Goal: Task Accomplishment & Management: Complete application form

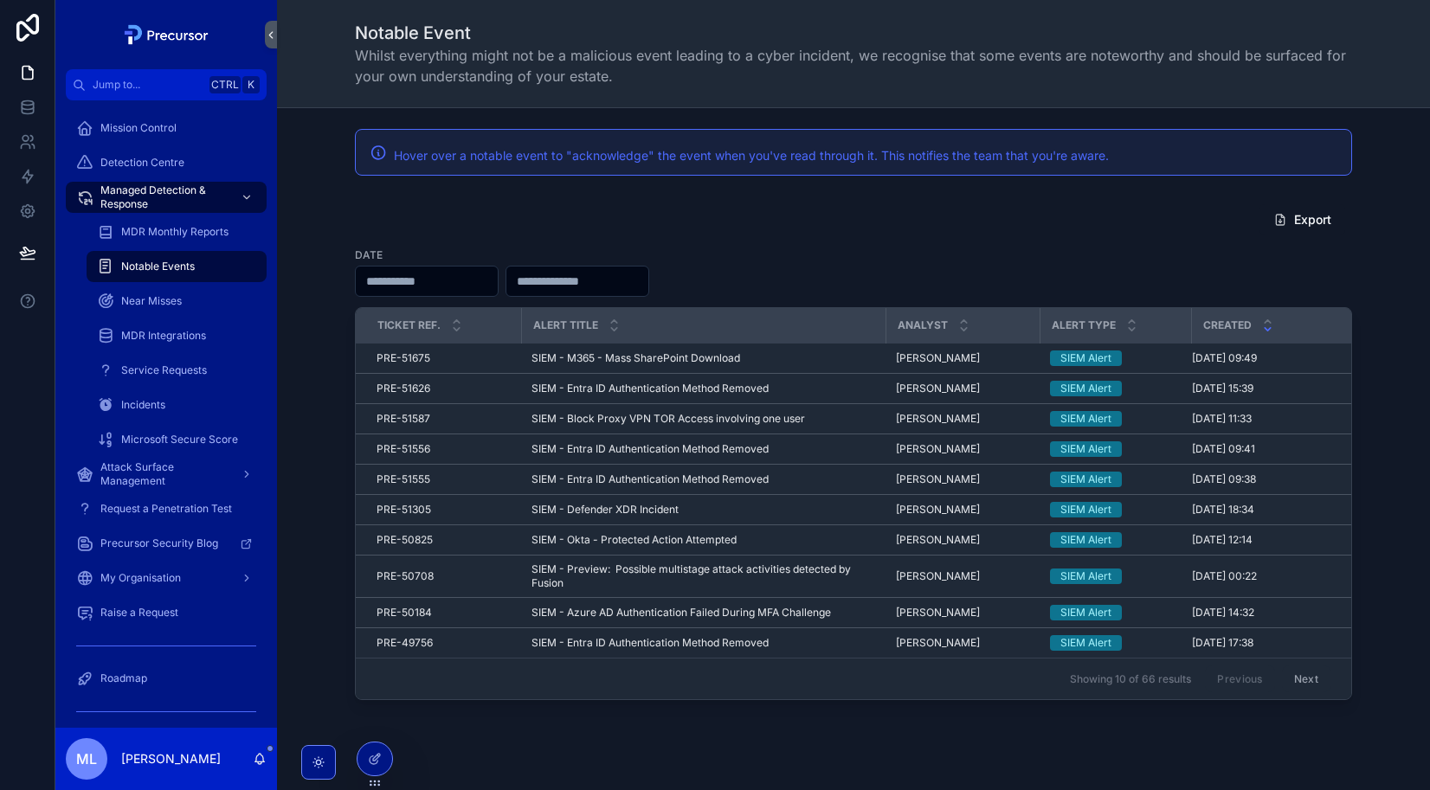
click at [293, 244] on div "Export Date Ticket Ref. Alert title Analyst Alert Type Created PRE-51675 PRE-51…" at bounding box center [853, 452] width 1125 height 511
click at [172, 590] on div "My Organisation" at bounding box center [166, 578] width 180 height 28
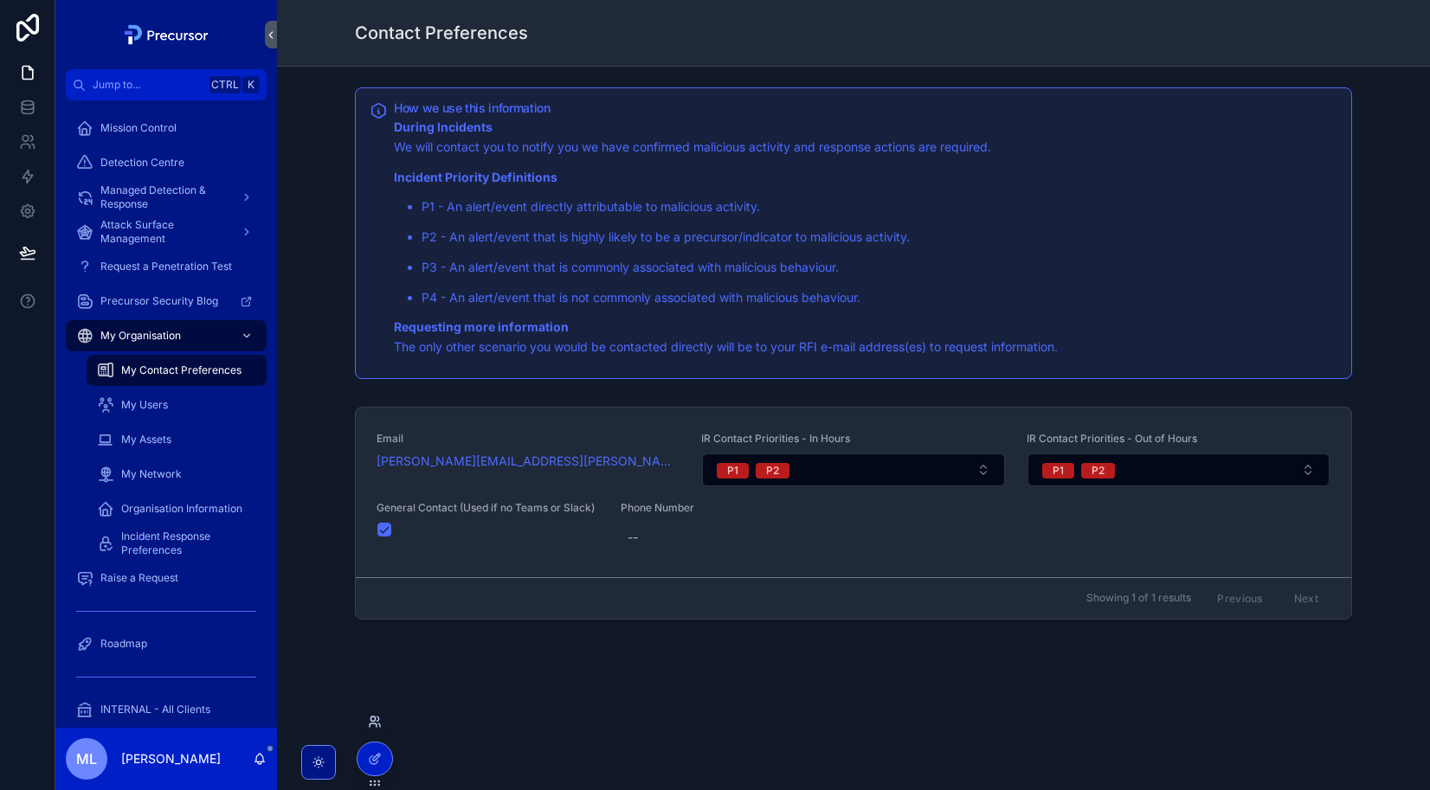
click at [371, 726] on icon at bounding box center [375, 722] width 14 height 14
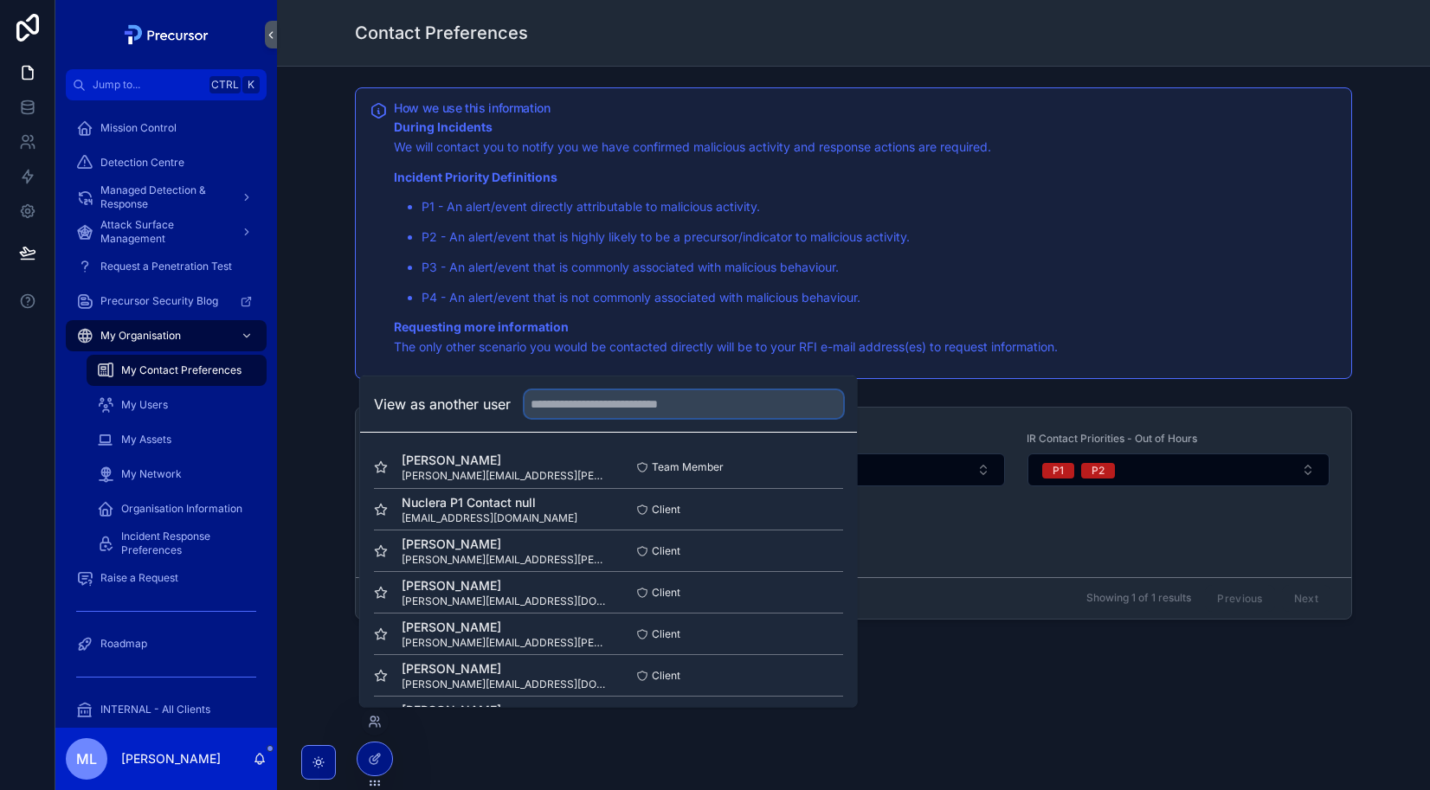
click at [553, 409] on input "text" at bounding box center [684, 404] width 319 height 28
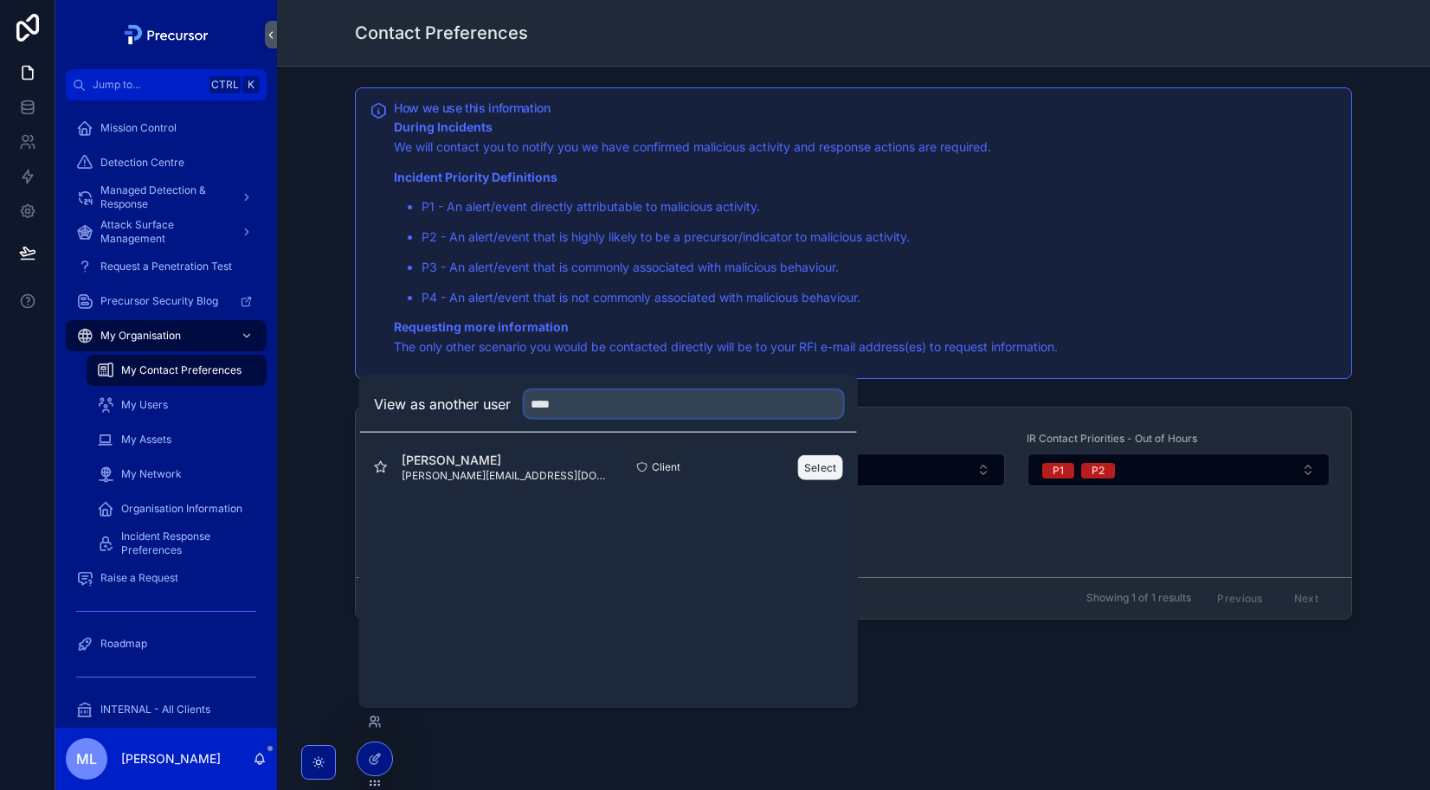
type input "****"
click at [802, 473] on button "Select" at bounding box center [820, 466] width 45 height 25
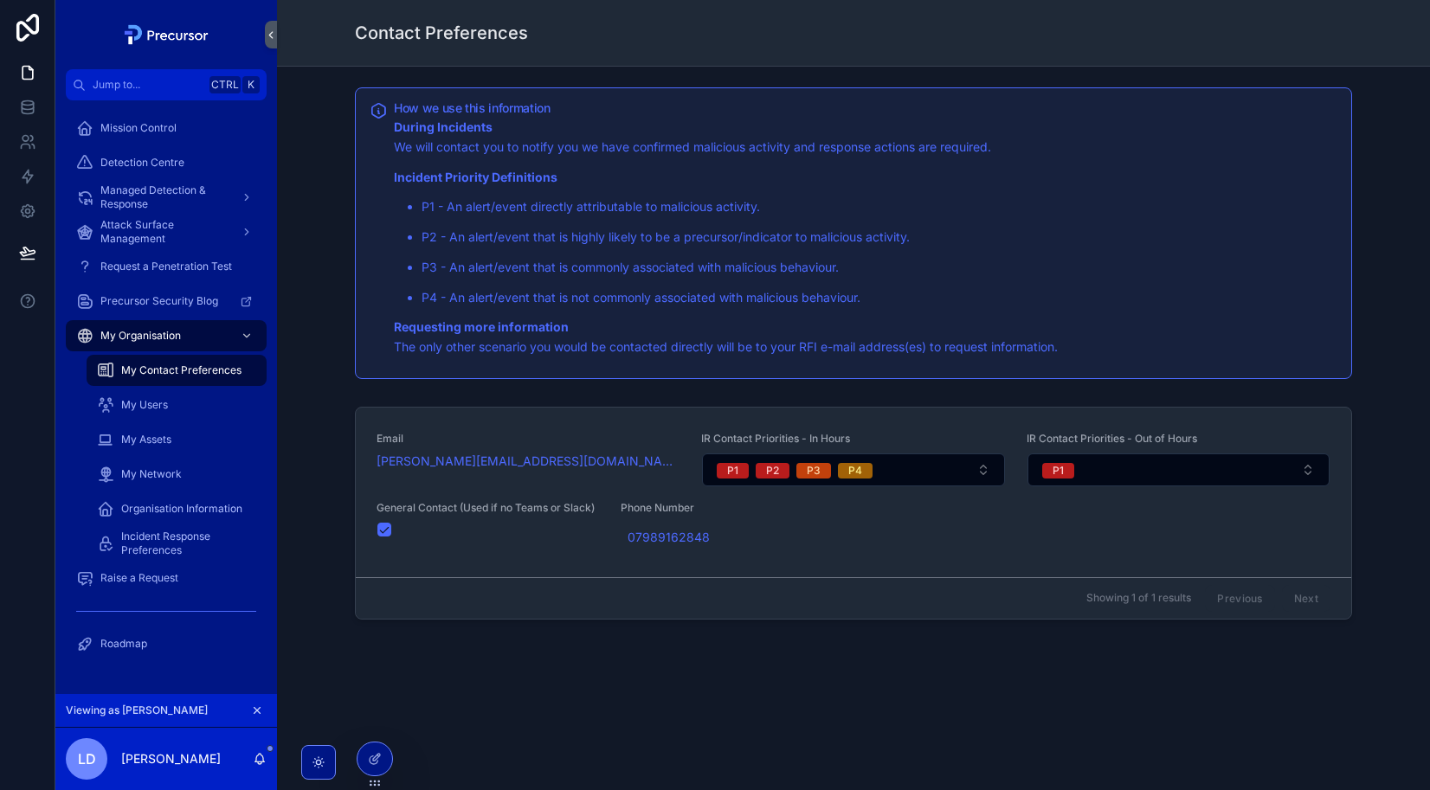
click at [182, 422] on div "My Assets" at bounding box center [176, 439] width 201 height 35
click at [181, 430] on div "My Assets" at bounding box center [176, 440] width 159 height 28
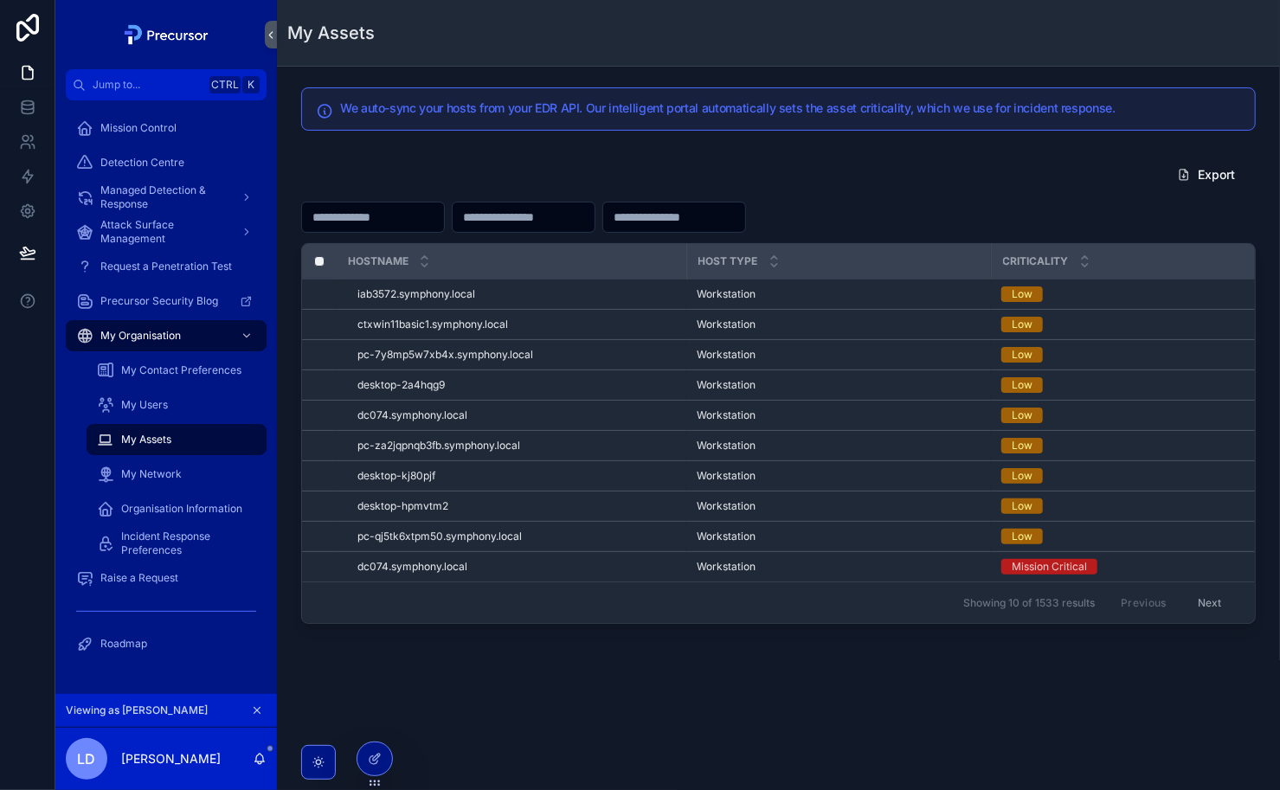
click at [258, 712] on icon "scrollable content" at bounding box center [258, 711] width 6 height 6
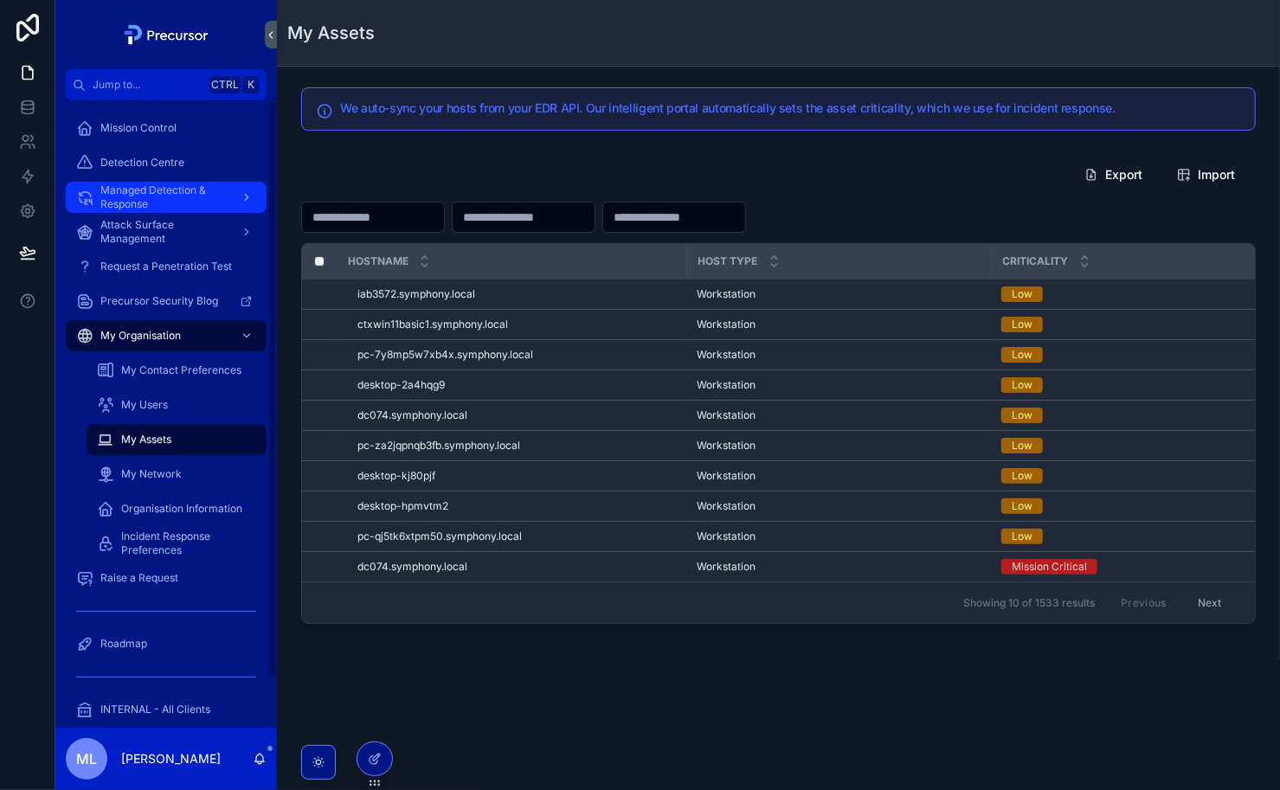
click at [166, 207] on span "Managed Detection & Response" at bounding box center [163, 198] width 126 height 28
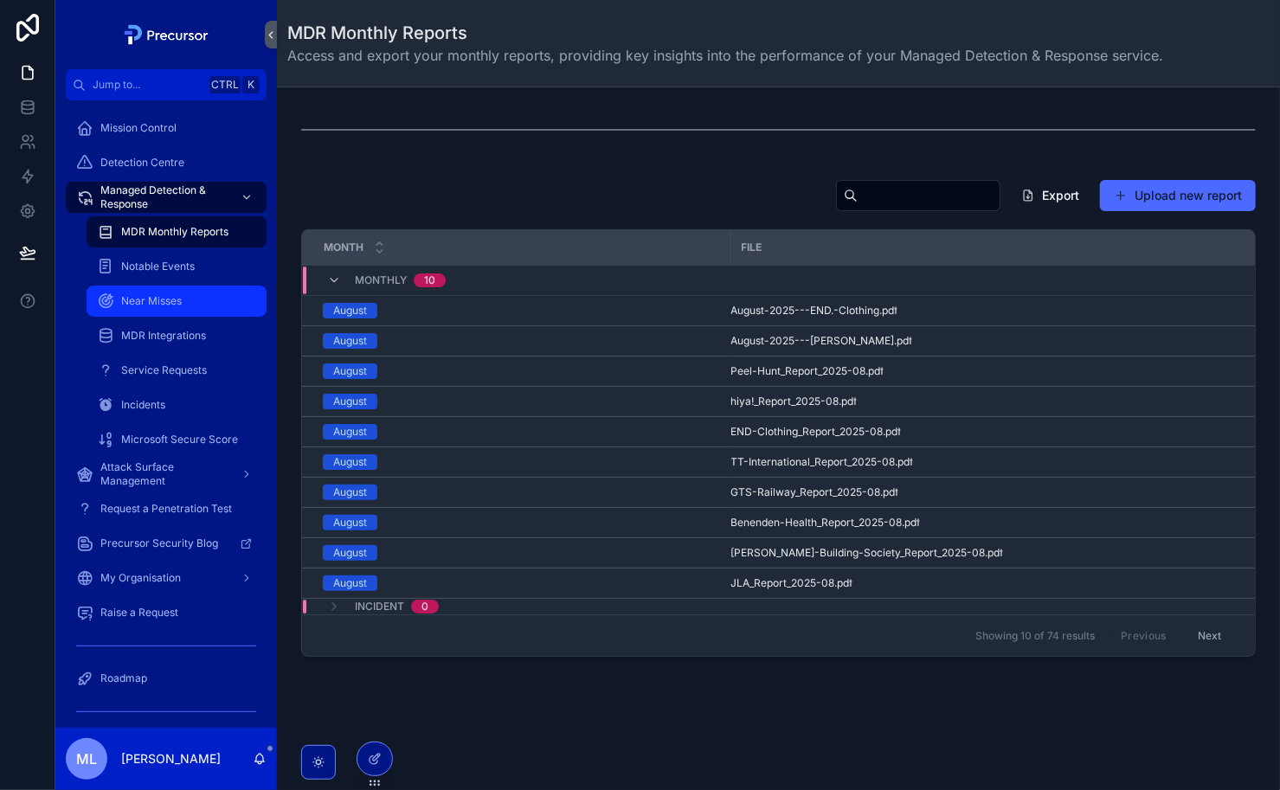
click at [164, 287] on link "Near Misses" at bounding box center [177, 301] width 180 height 31
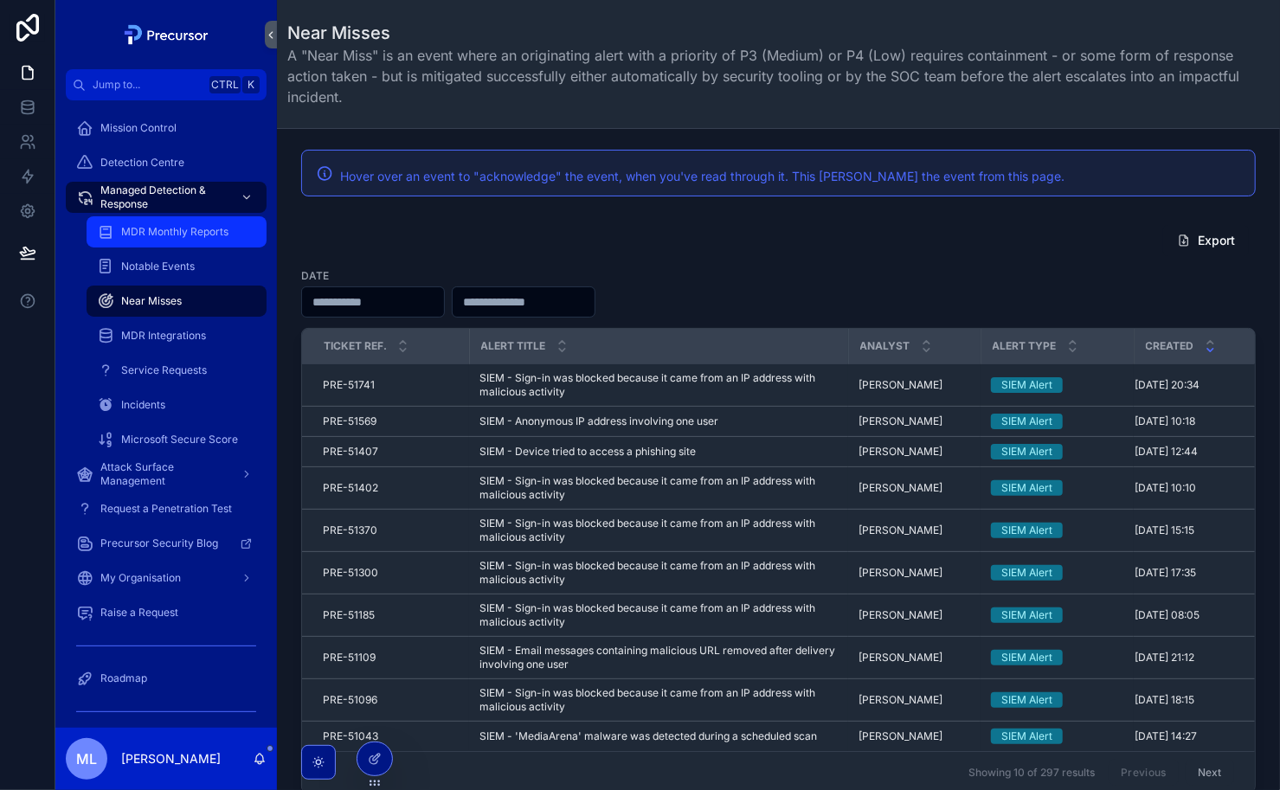
click at [166, 240] on div "MDR Monthly Reports" at bounding box center [176, 232] width 159 height 28
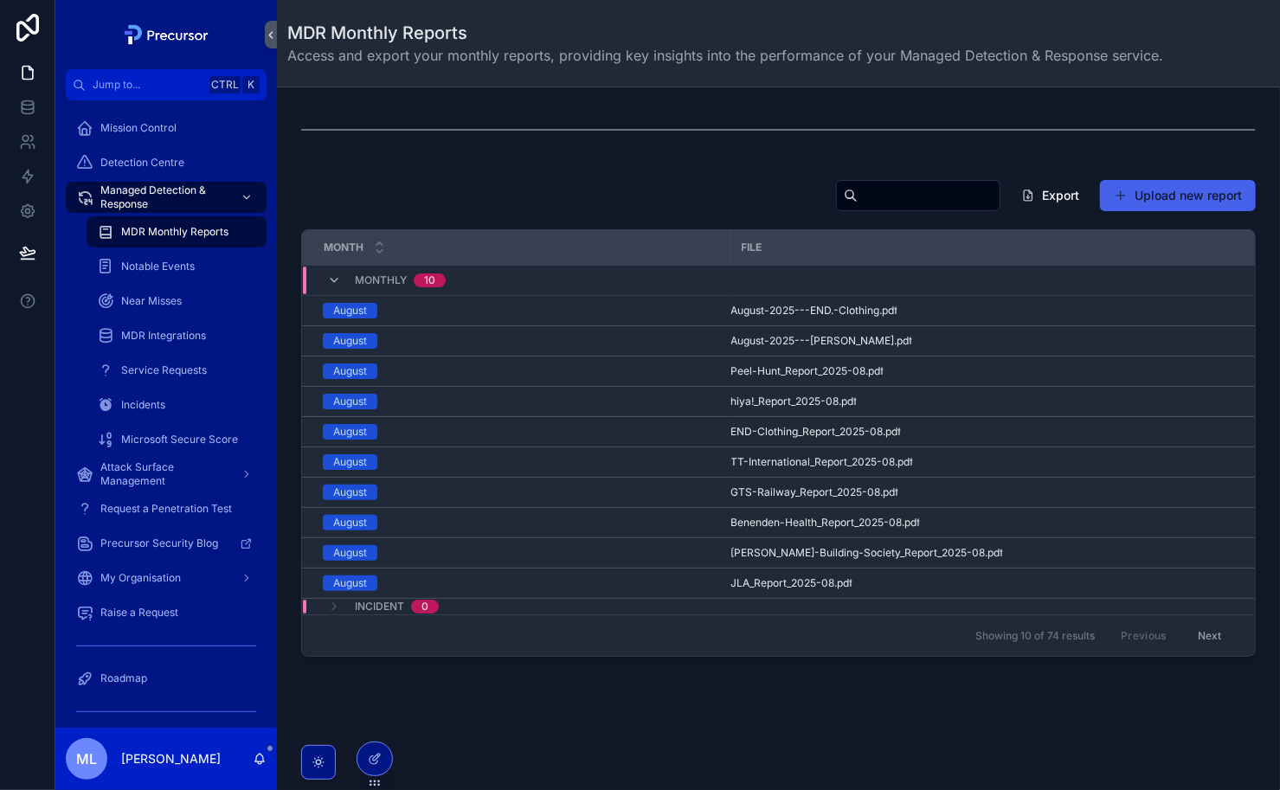
click at [1118, 184] on button "Upload new report" at bounding box center [1178, 195] width 156 height 31
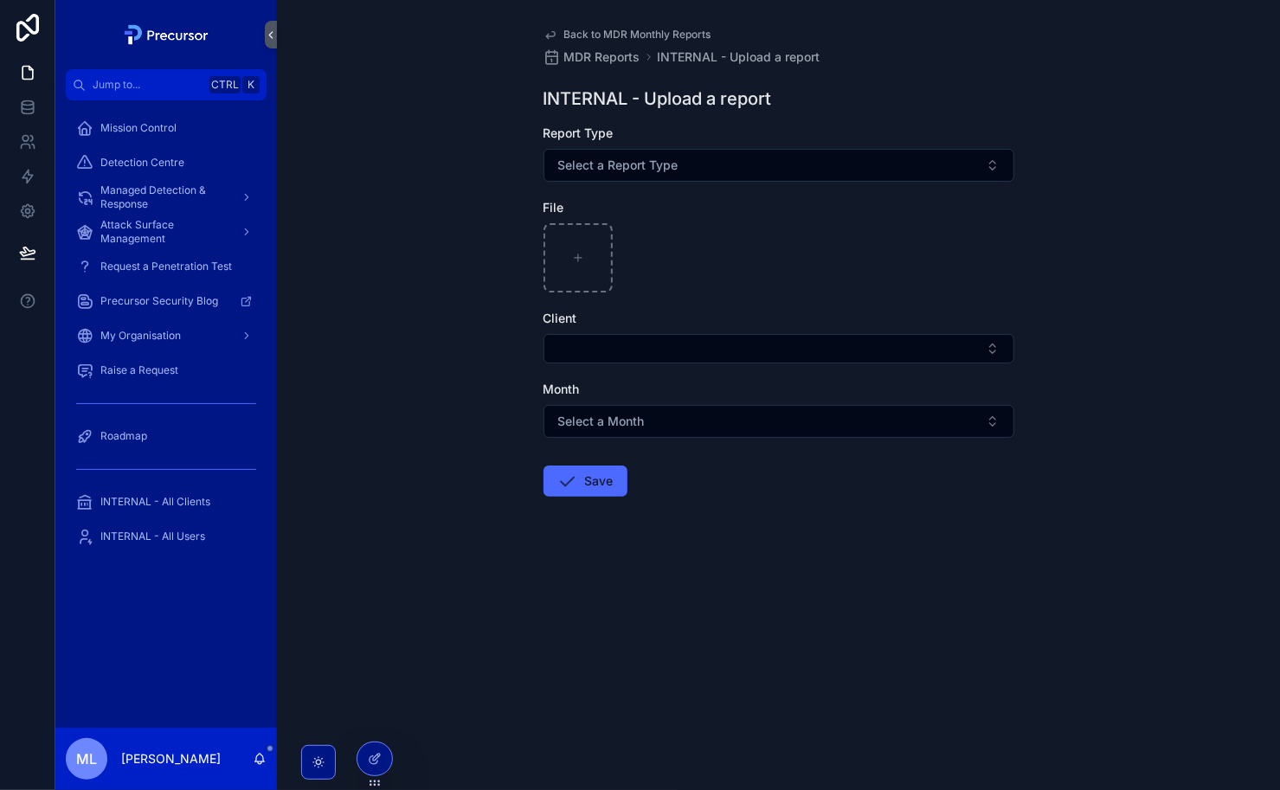
click at [776, 143] on div "Report Type Select a Report Type" at bounding box center [779, 153] width 471 height 57
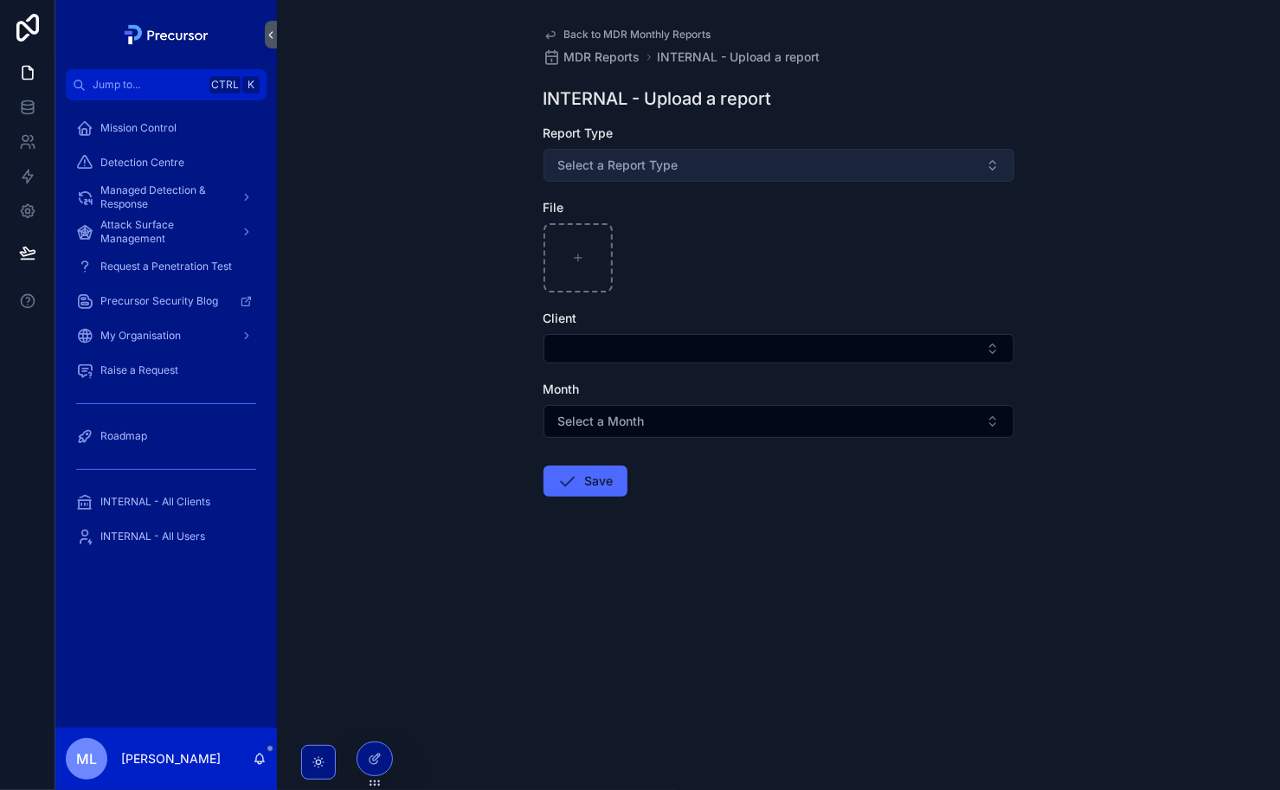
click at [680, 167] on button "Select a Report Type" at bounding box center [779, 165] width 471 height 33
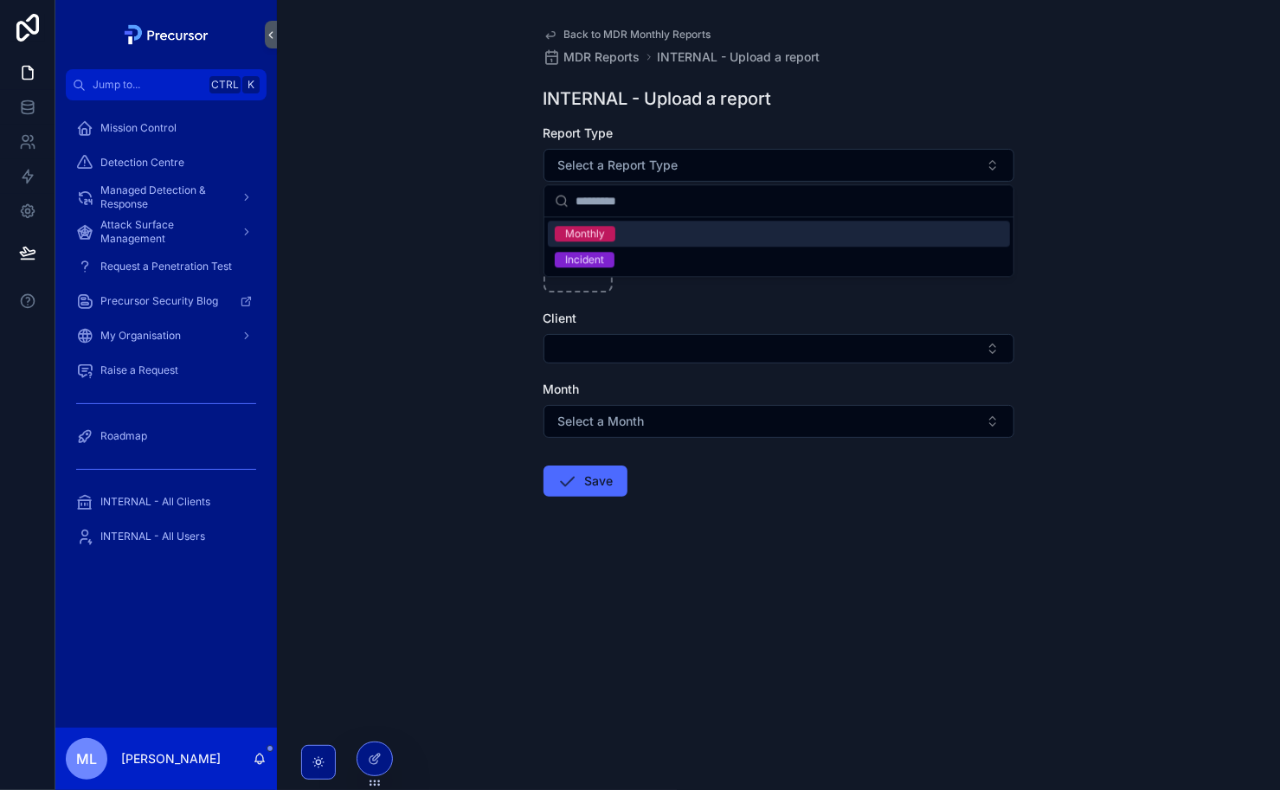
click at [591, 240] on div "Monthly" at bounding box center [585, 234] width 40 height 16
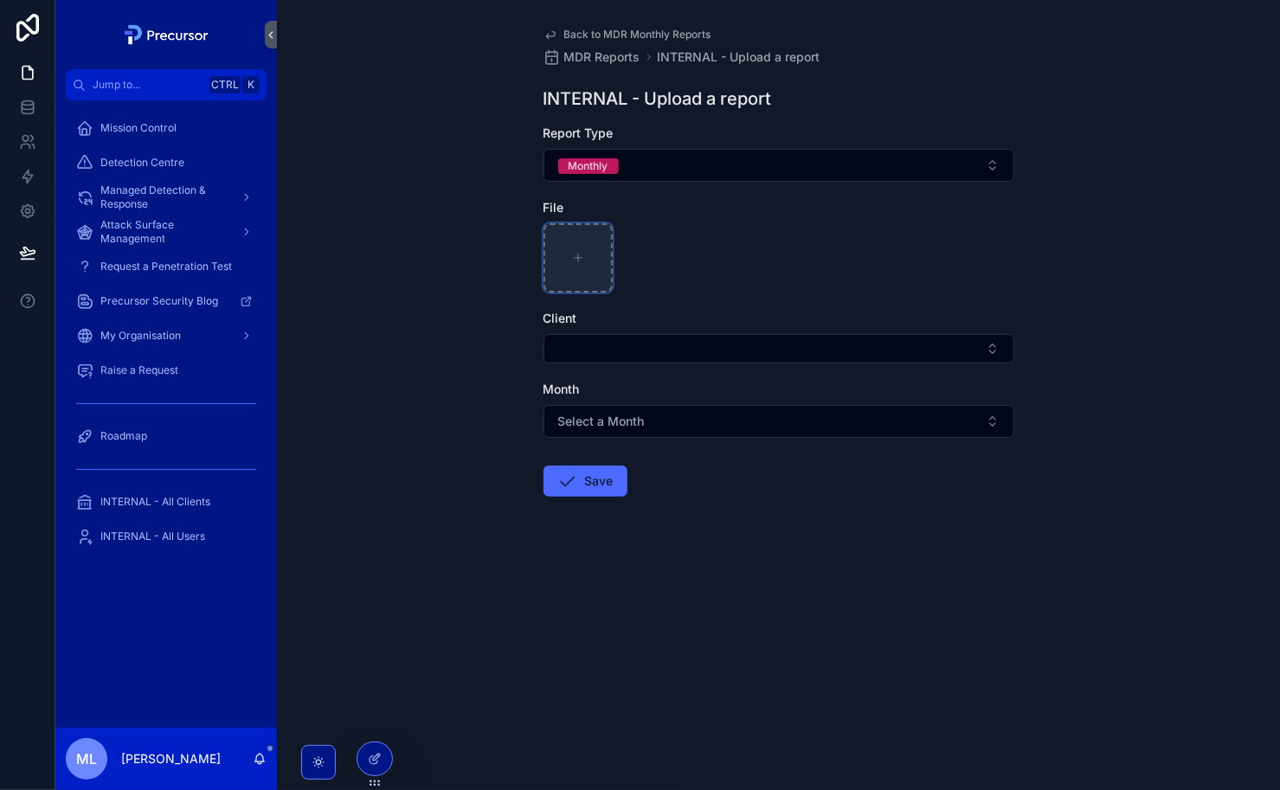
click at [600, 260] on div "scrollable content" at bounding box center [578, 257] width 69 height 69
type input "**********"
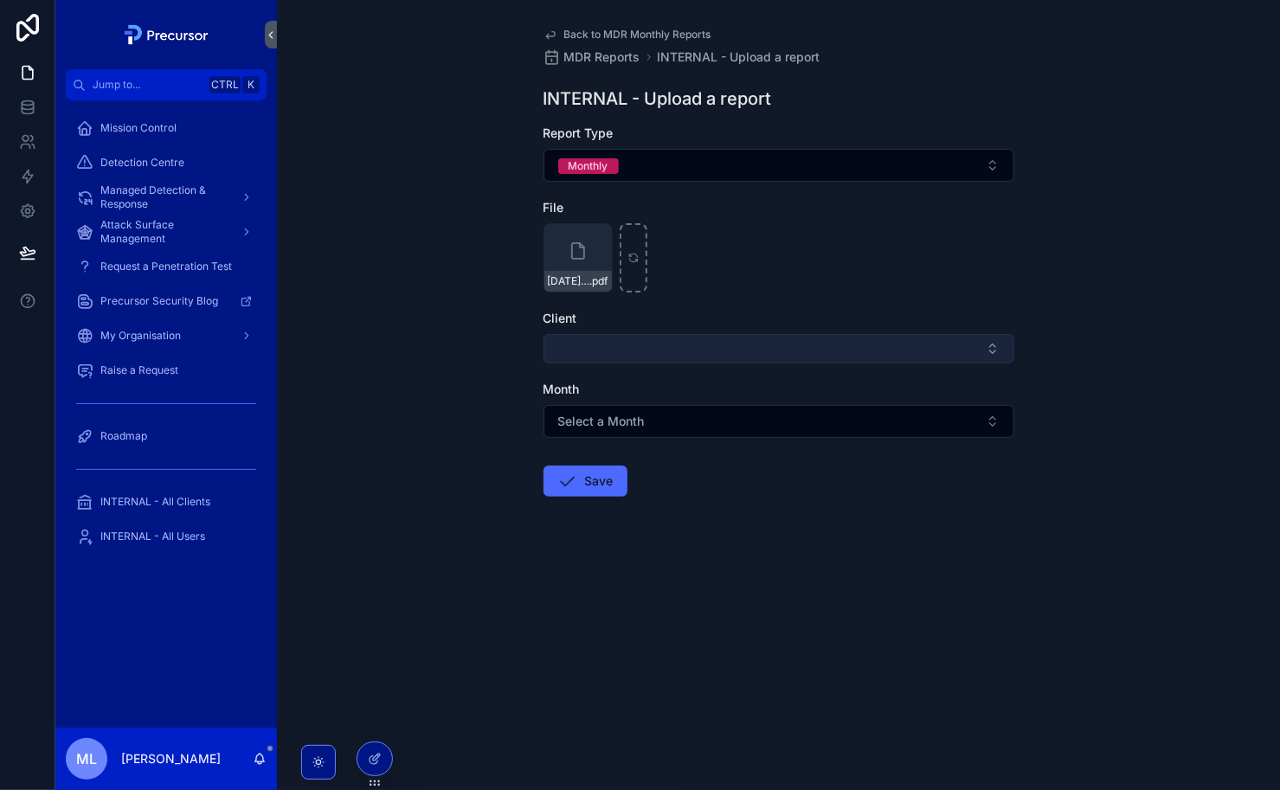
click at [608, 344] on button "Select Button" at bounding box center [779, 348] width 471 height 29
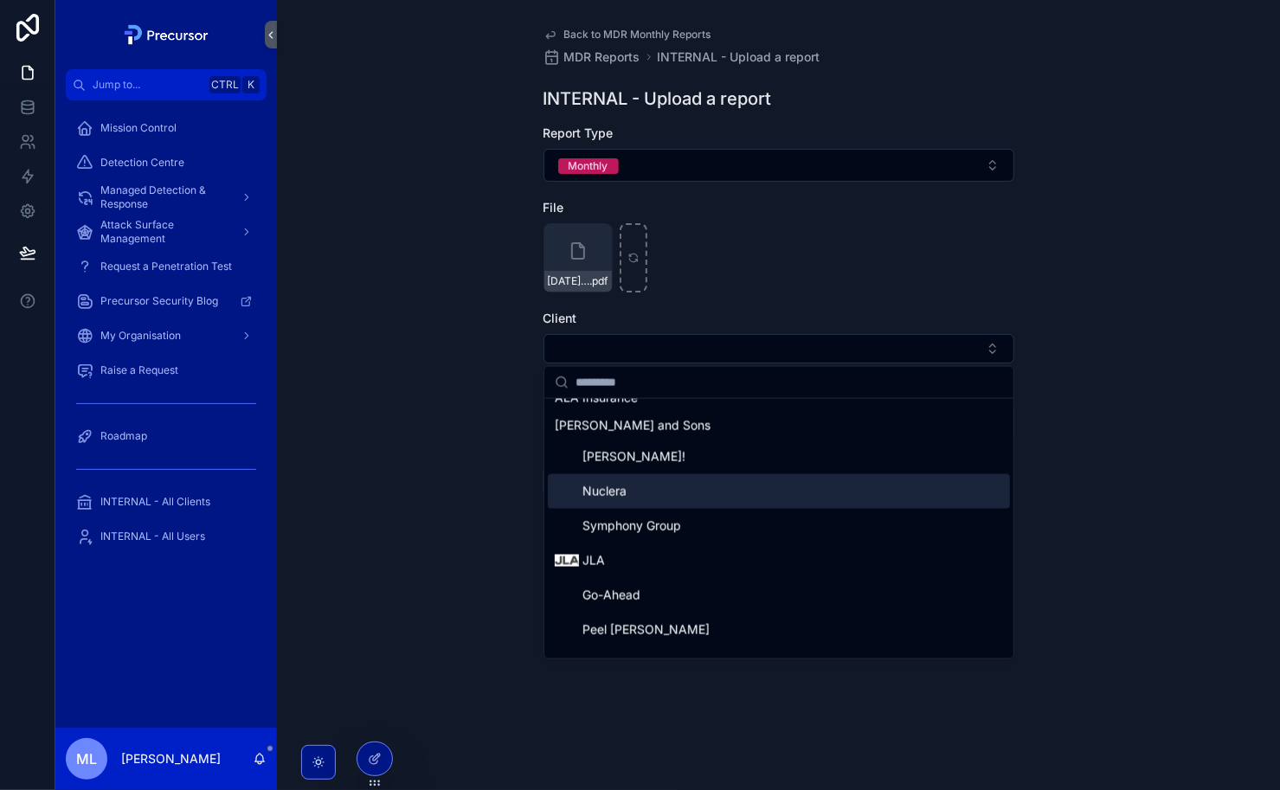
scroll to position [20, 0]
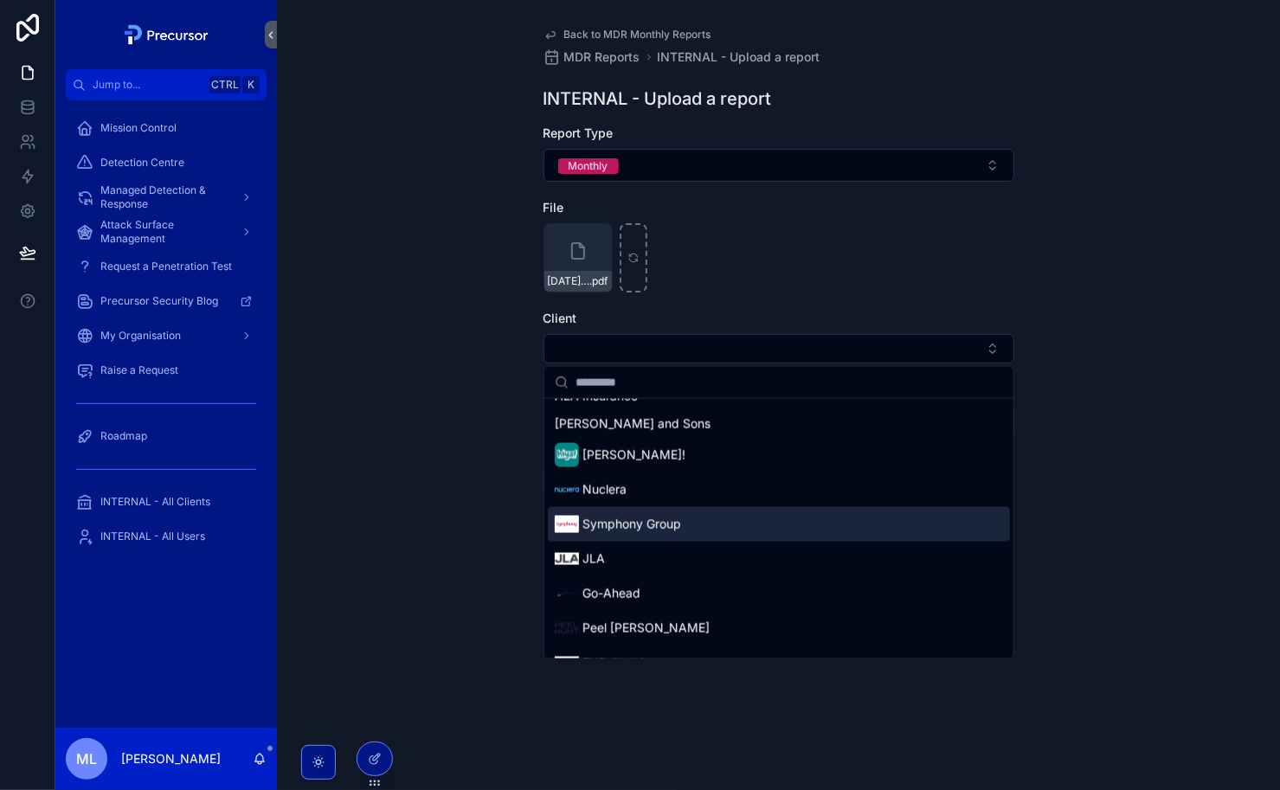
click at [616, 524] on span "Symphony Group" at bounding box center [632, 524] width 99 height 17
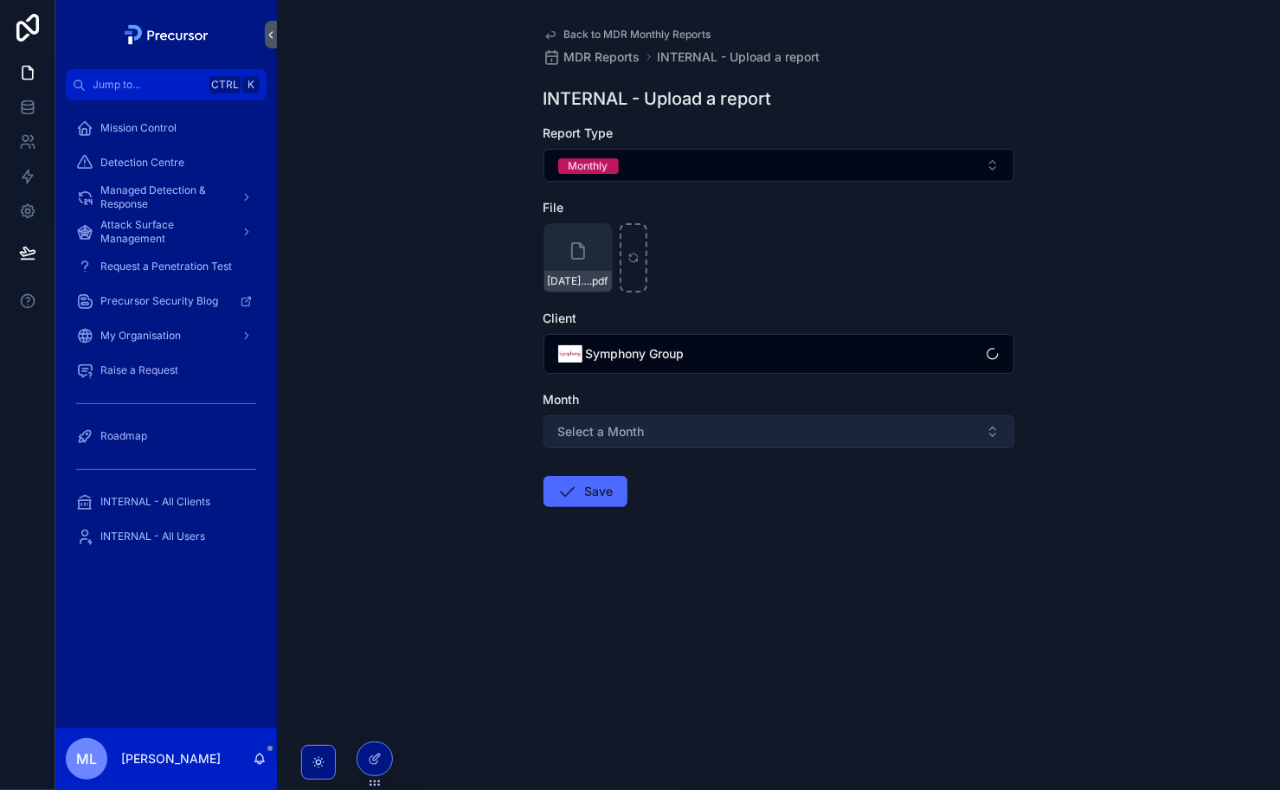
click at [603, 416] on button "Select a Month" at bounding box center [779, 432] width 471 height 33
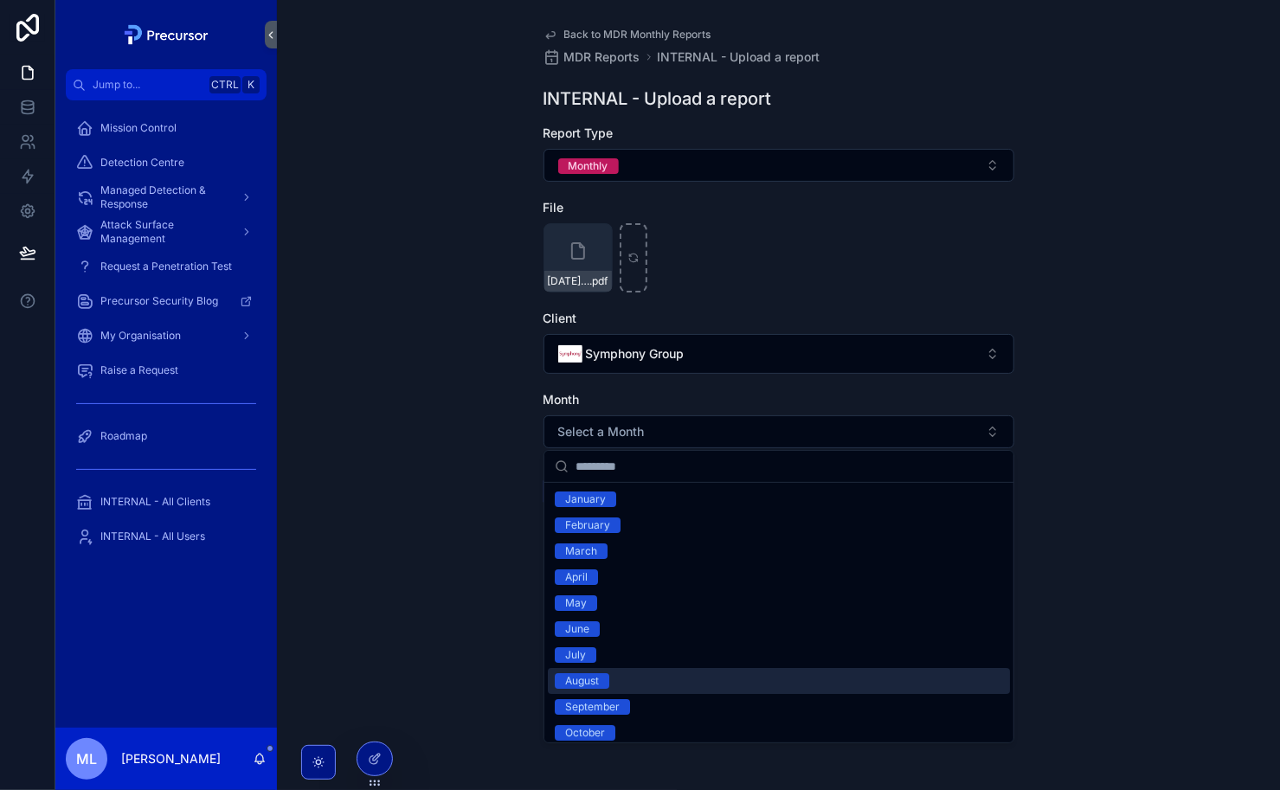
click at [605, 687] on span "August" at bounding box center [582, 681] width 55 height 16
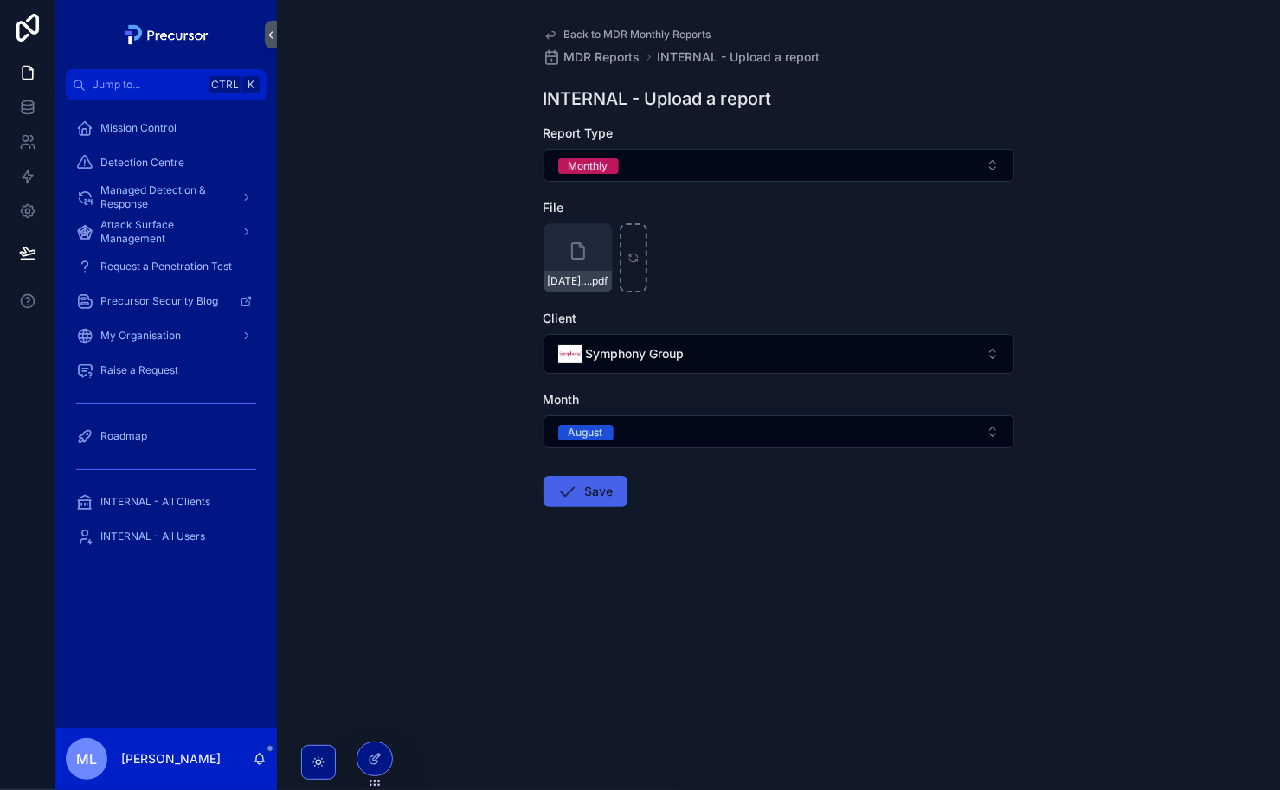
click at [592, 483] on button "Save" at bounding box center [586, 491] width 84 height 31
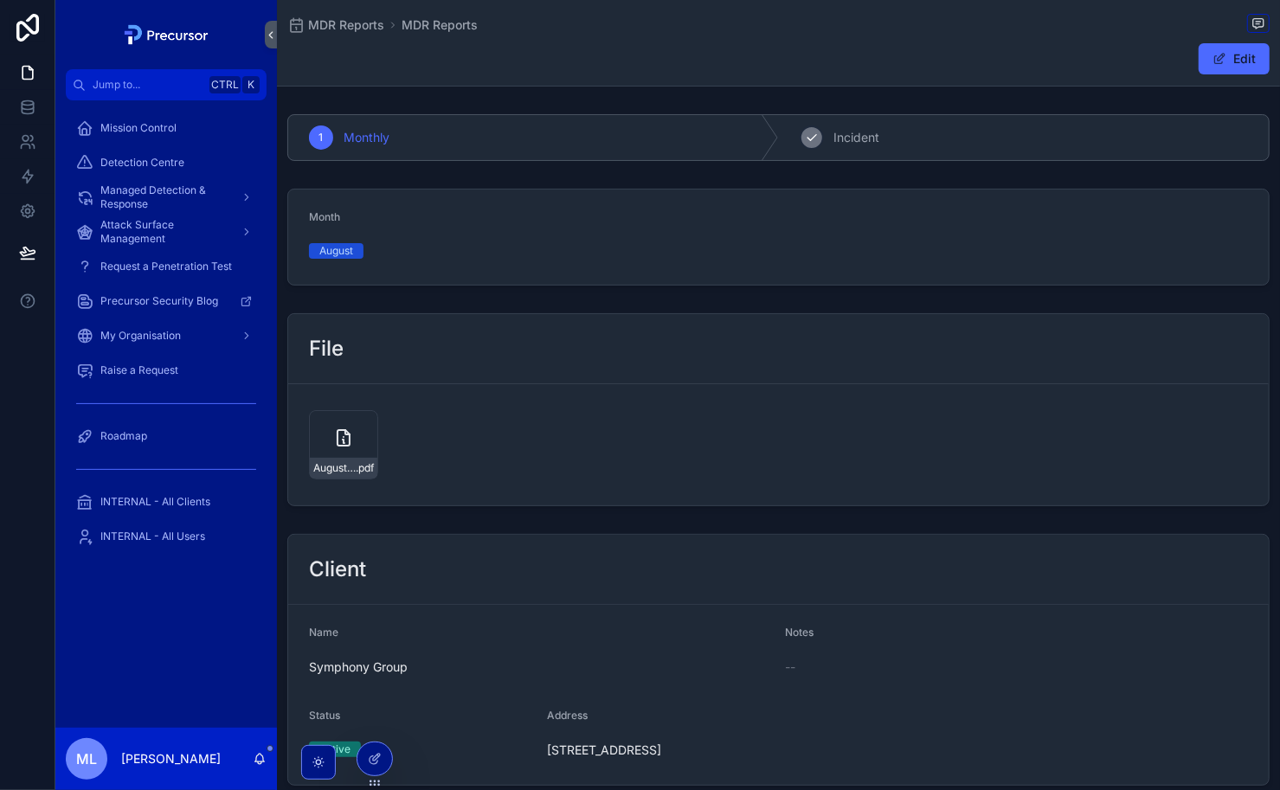
click at [810, 126] on div "2" at bounding box center [812, 138] width 24 height 24
click at [313, 137] on div "scrollable content" at bounding box center [321, 138] width 24 height 24
click at [492, 228] on div "Month" at bounding box center [540, 220] width 463 height 21
click at [154, 117] on div "Mission Control" at bounding box center [166, 128] width 180 height 28
